Goal: Information Seeking & Learning: Learn about a topic

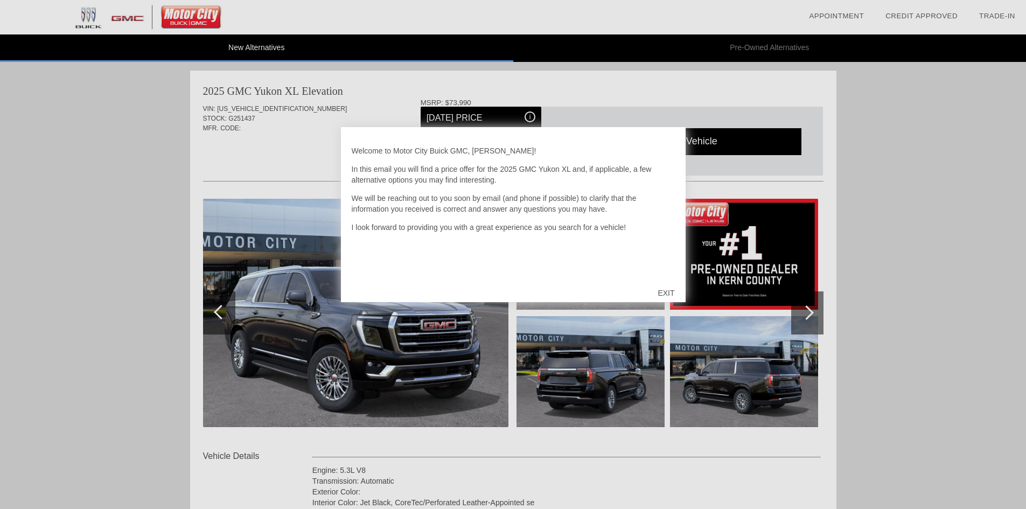
click at [667, 295] on div "EXIT" at bounding box center [666, 293] width 38 height 32
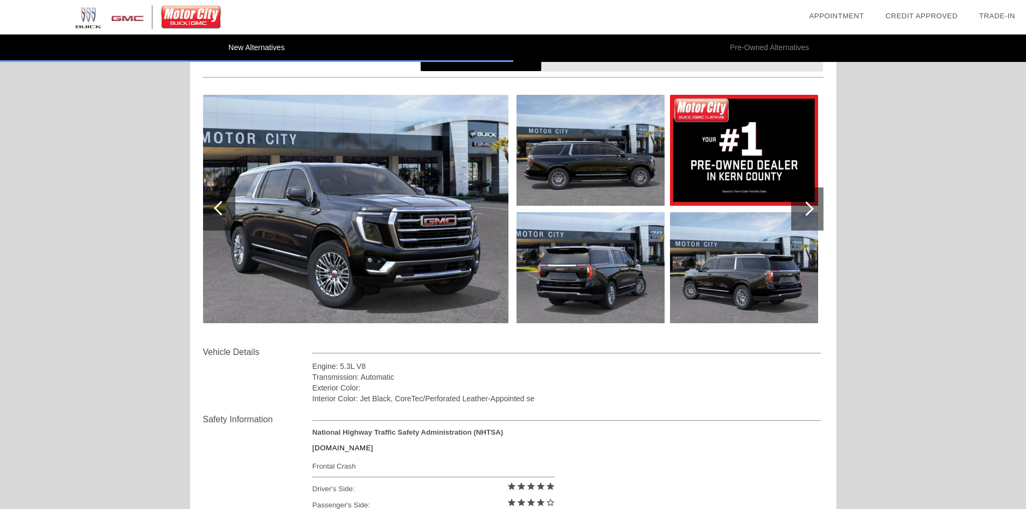
scroll to position [108, 0]
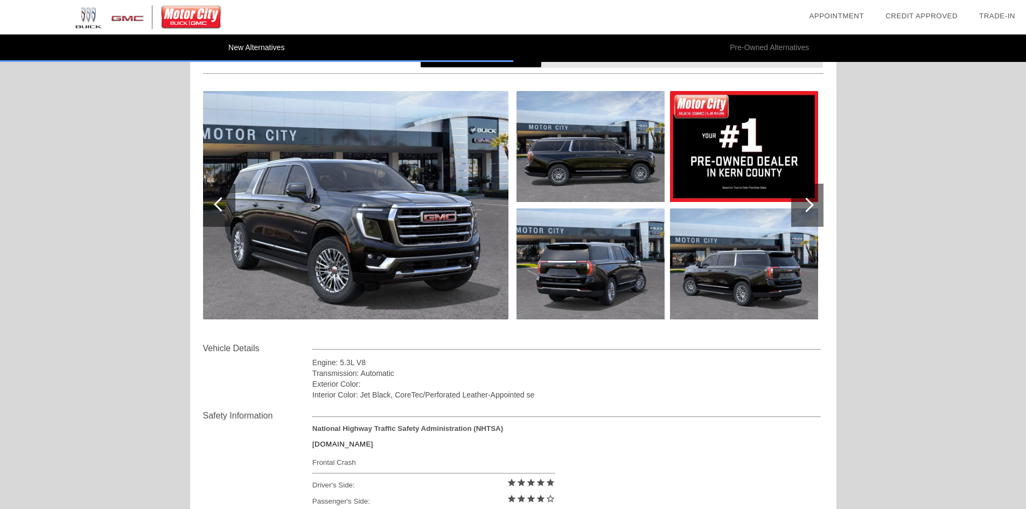
click at [817, 209] on div at bounding box center [807, 205] width 32 height 43
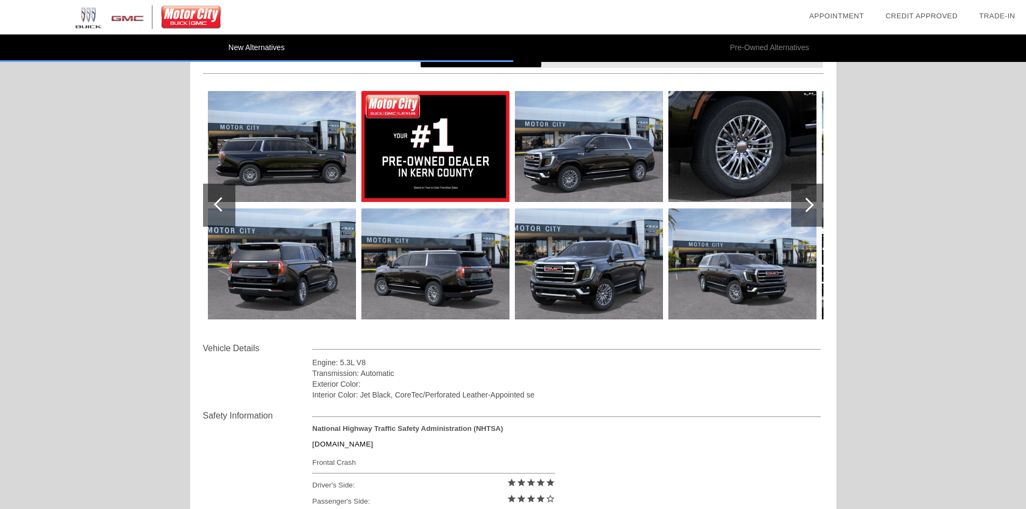
click at [817, 209] on div at bounding box center [807, 205] width 32 height 43
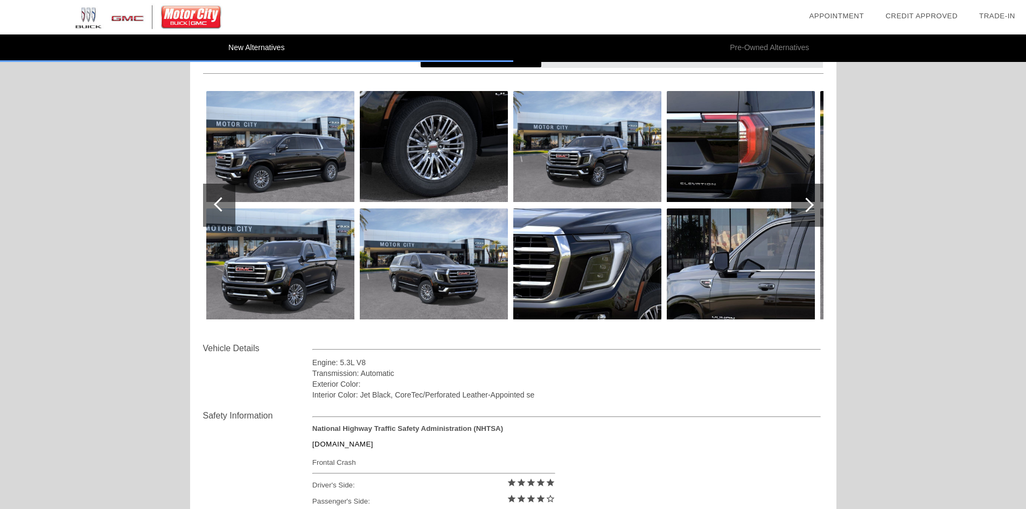
click at [817, 209] on div at bounding box center [807, 205] width 32 height 43
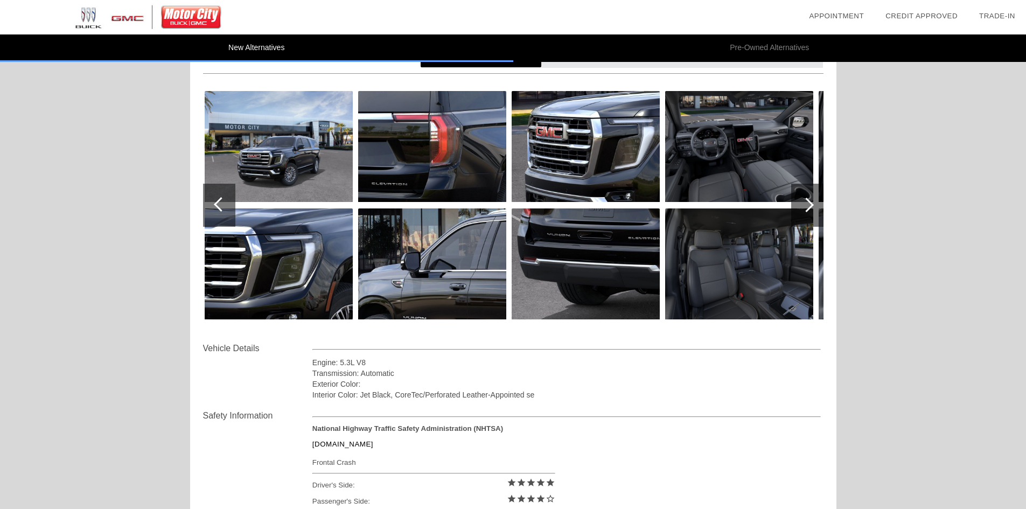
click at [817, 209] on div at bounding box center [807, 205] width 32 height 43
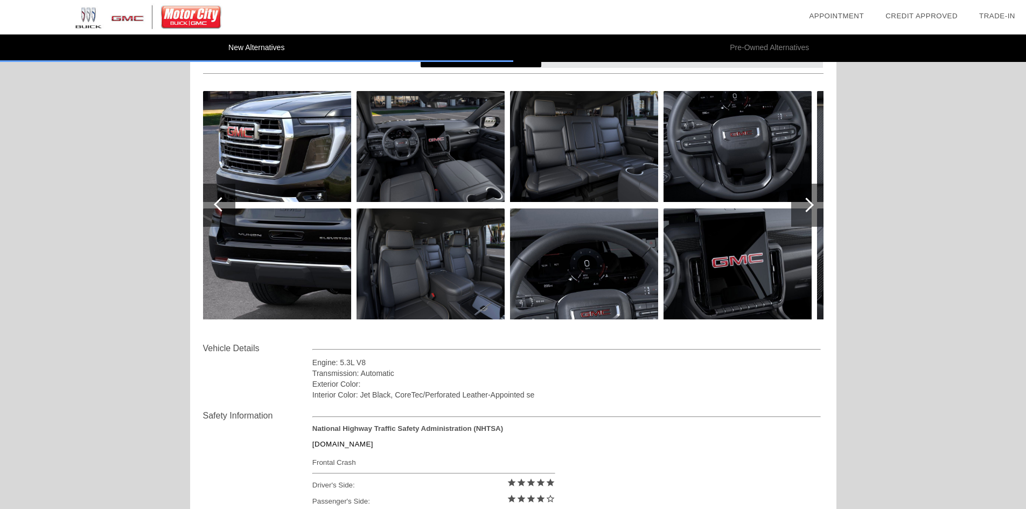
click at [817, 209] on div at bounding box center [807, 205] width 32 height 43
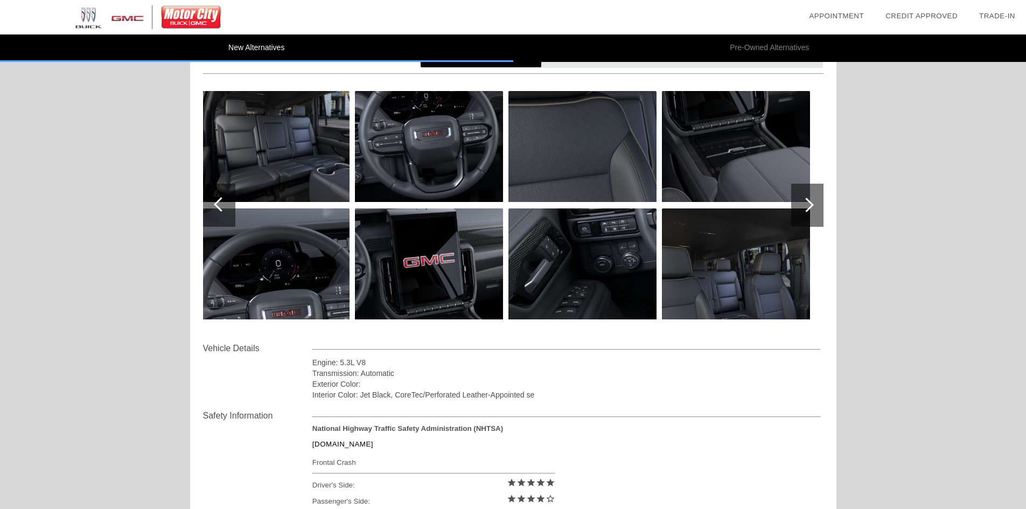
click at [817, 209] on div at bounding box center [807, 205] width 32 height 43
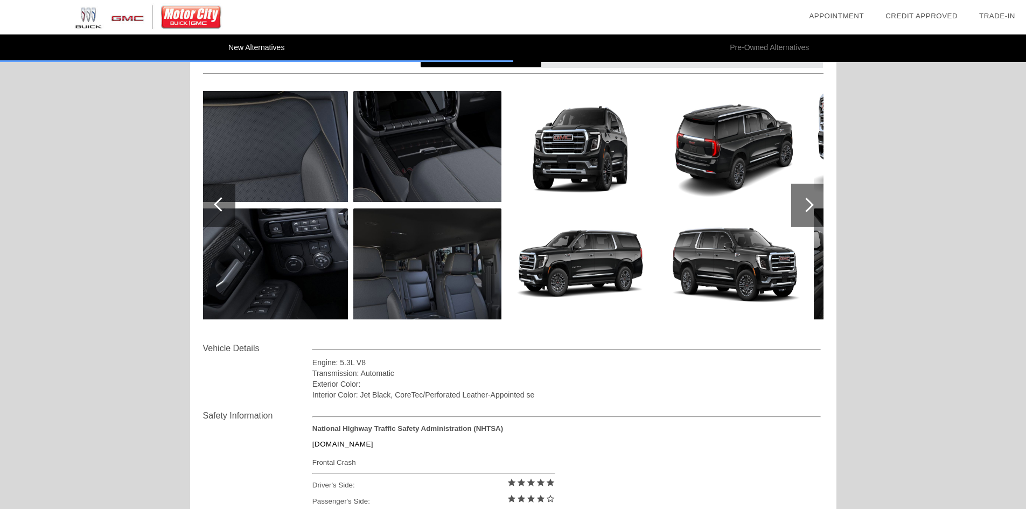
click at [817, 209] on div at bounding box center [807, 205] width 32 height 43
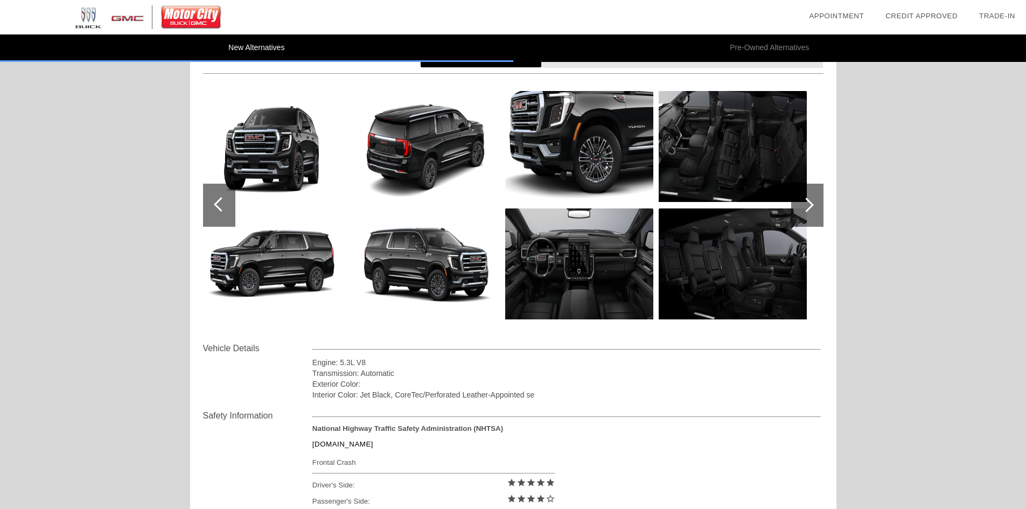
click at [817, 209] on div at bounding box center [807, 205] width 32 height 43
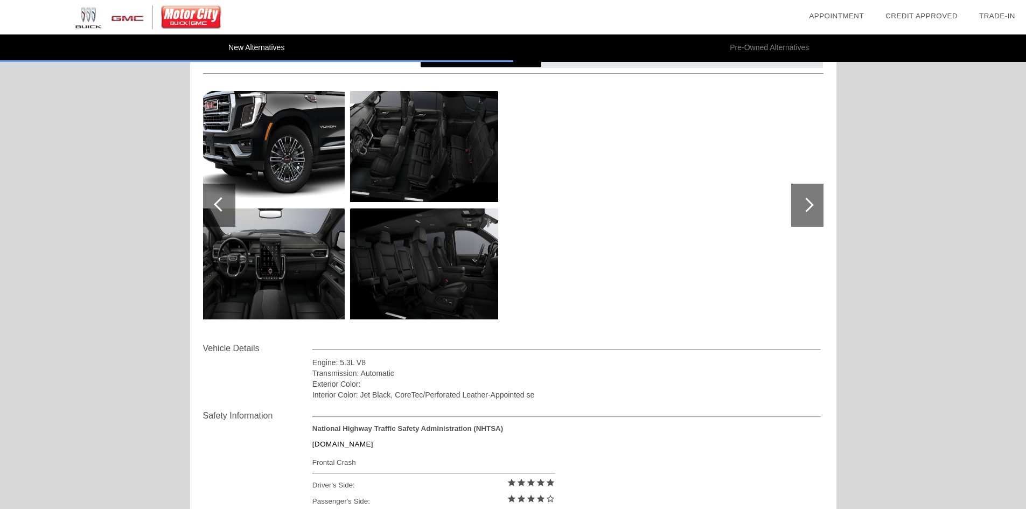
click at [817, 209] on div at bounding box center [807, 205] width 32 height 43
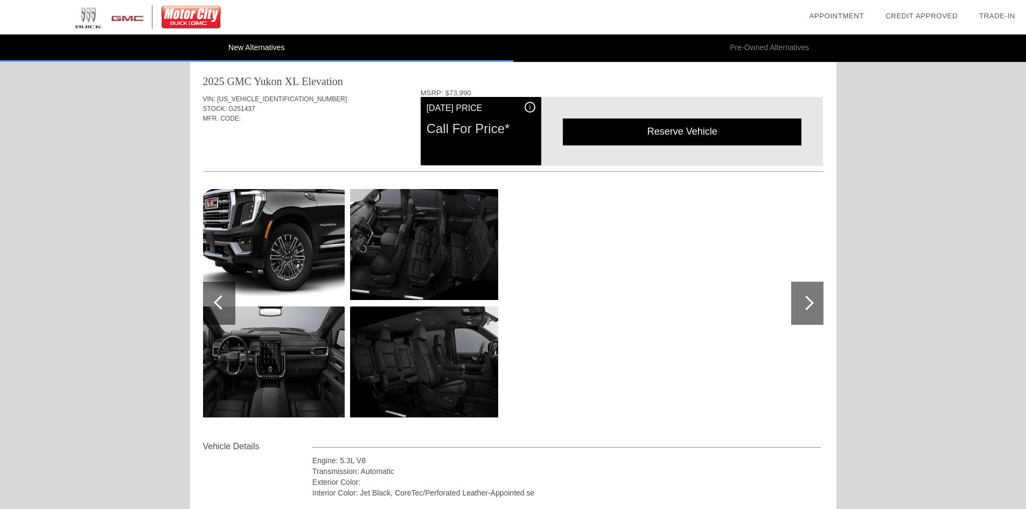
scroll to position [0, 0]
